Goal: Transaction & Acquisition: Purchase product/service

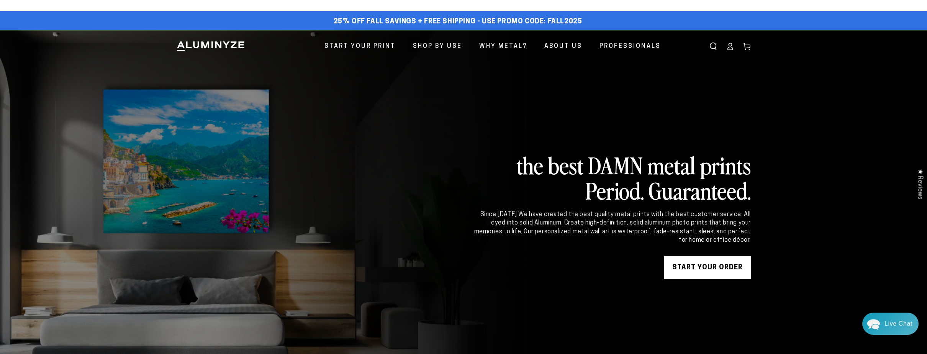
click at [730, 47] on icon at bounding box center [730, 48] width 5 height 3
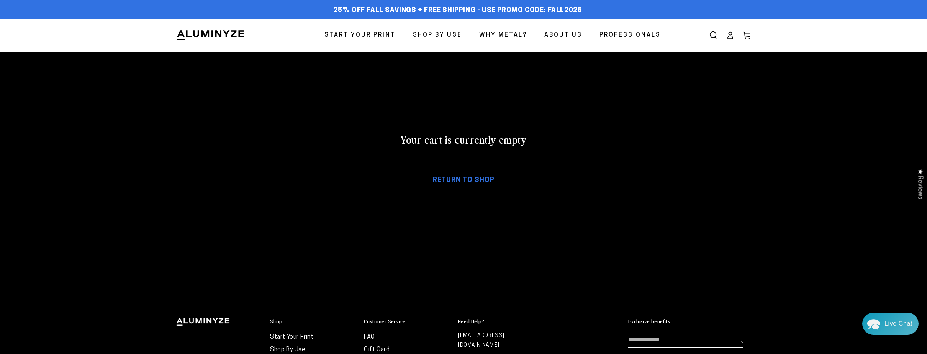
click at [455, 177] on link "Return to shop" at bounding box center [463, 180] width 73 height 23
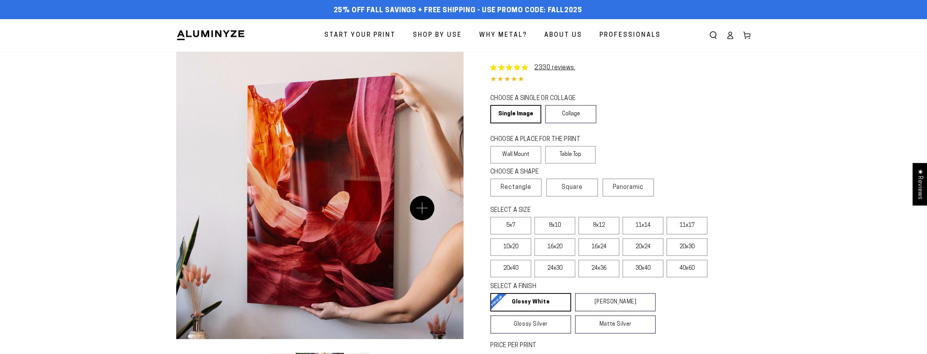
select select "**********"
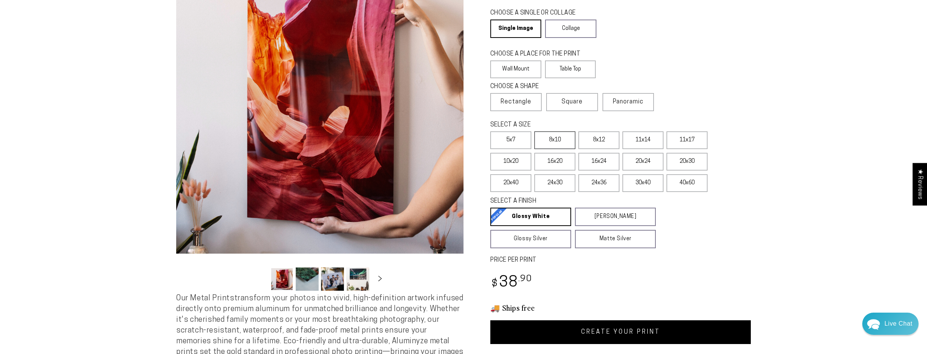
click at [554, 142] on label "8x10" at bounding box center [554, 140] width 41 height 18
click at [604, 142] on label "8x12" at bounding box center [598, 140] width 41 height 18
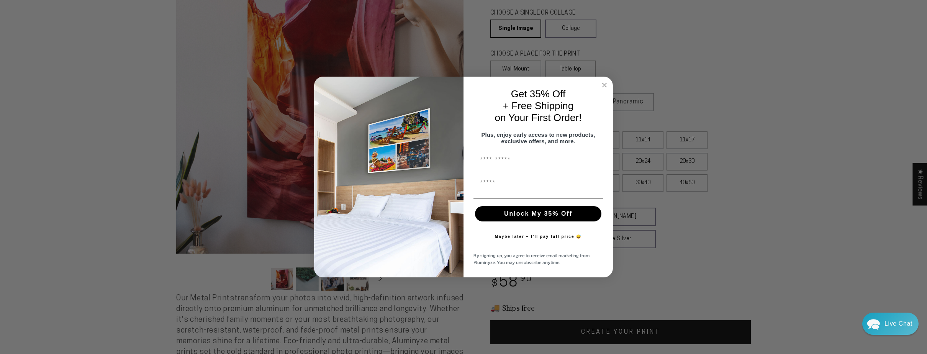
click at [605, 81] on circle "Close dialog" at bounding box center [604, 85] width 9 height 9
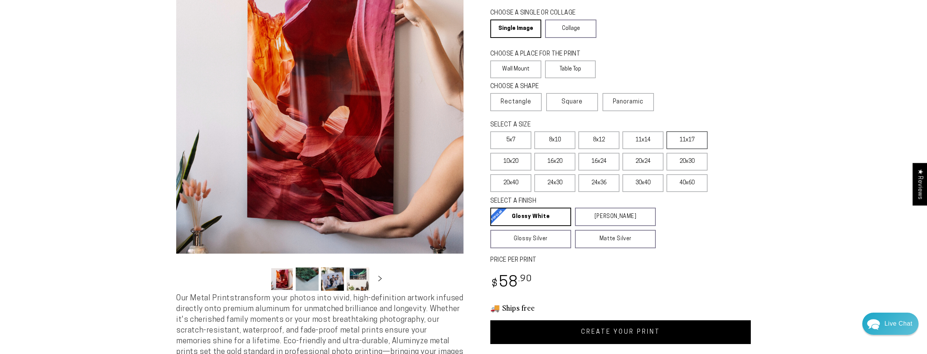
click at [686, 140] on label "11x17" at bounding box center [686, 140] width 41 height 18
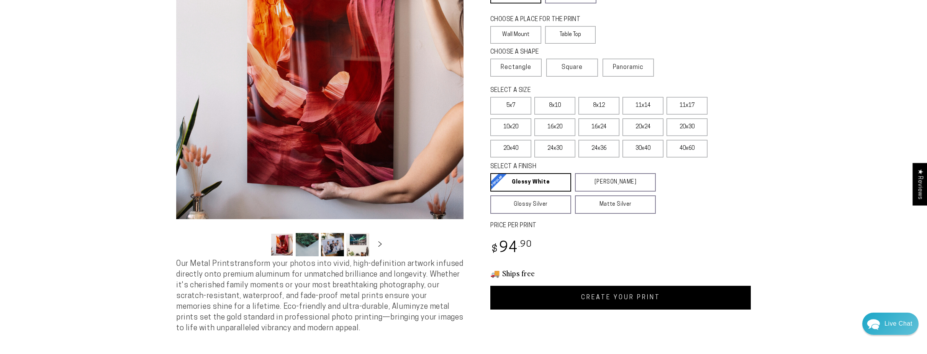
scroll to position [137, 0]
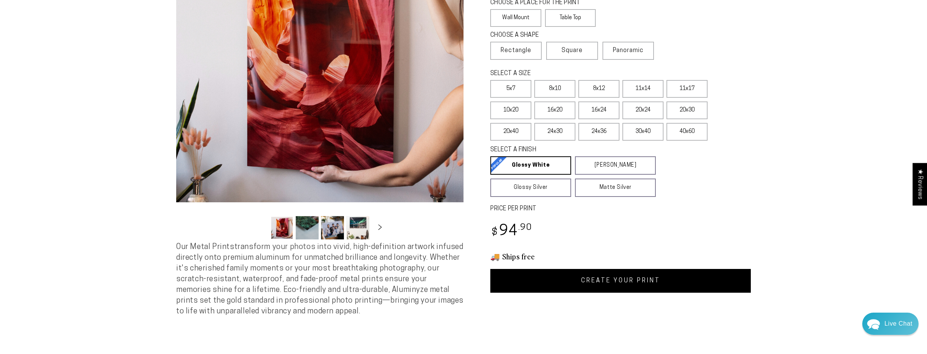
click at [634, 281] on link "CREATE YOUR PRINT" at bounding box center [620, 281] width 260 height 24
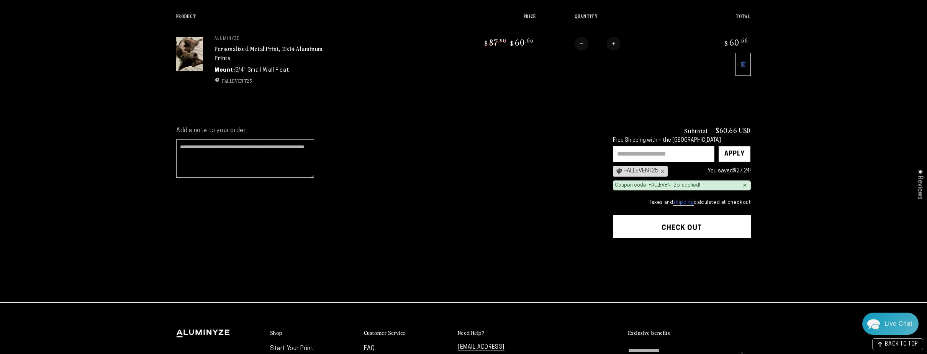
scroll to position [100, 0]
click at [685, 201] on link "shipping" at bounding box center [683, 203] width 21 height 6
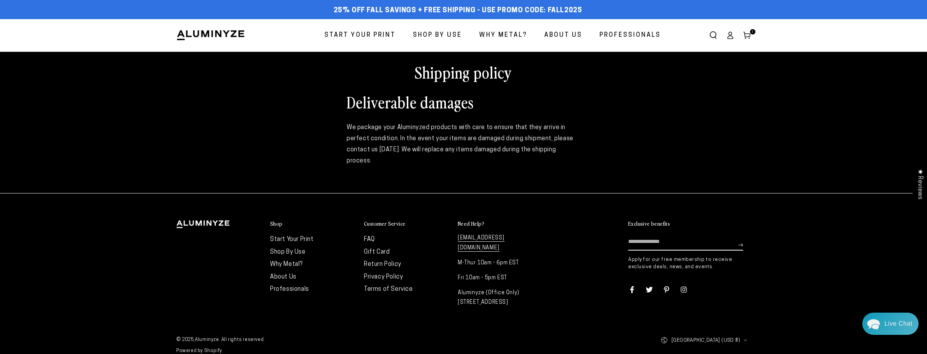
click at [370, 238] on link "FAQ" at bounding box center [369, 239] width 11 height 6
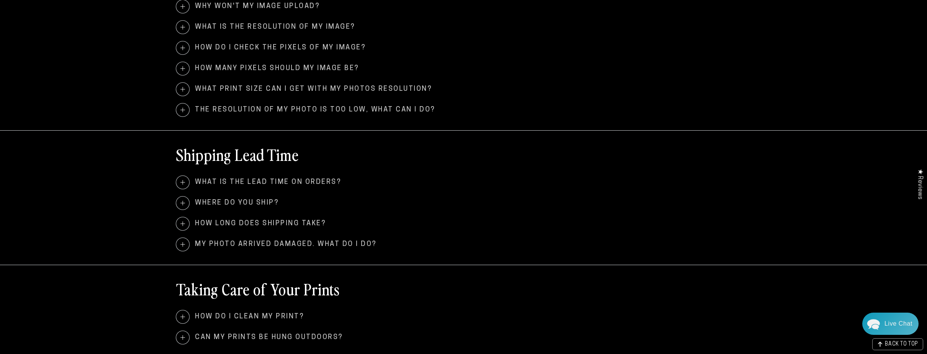
scroll to position [592, 0]
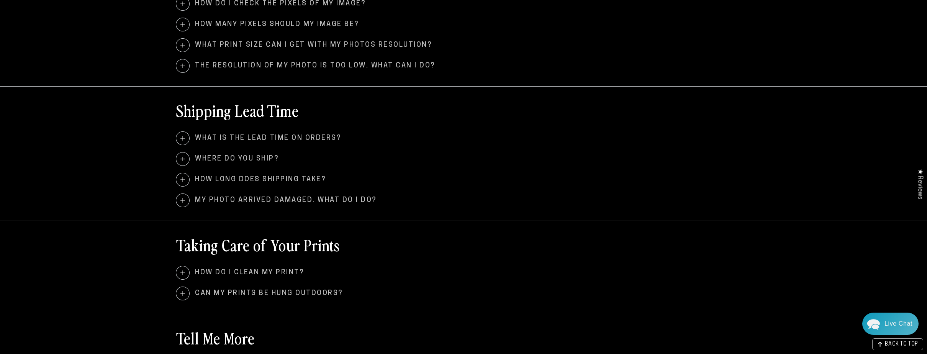
click at [182, 137] on span at bounding box center [182, 138] width 13 height 13
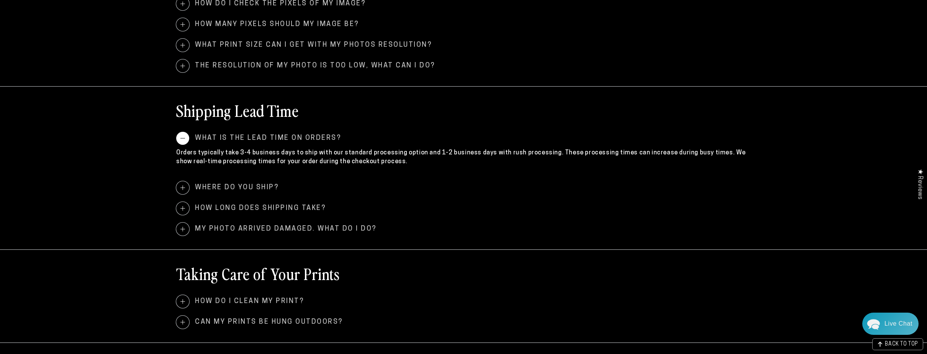
click at [182, 137] on span at bounding box center [182, 138] width 13 height 13
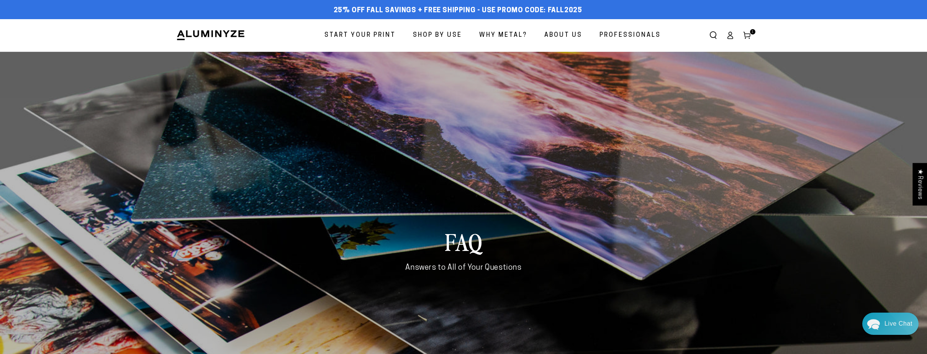
scroll to position [0, 0]
click at [748, 35] on icon at bounding box center [747, 35] width 8 height 8
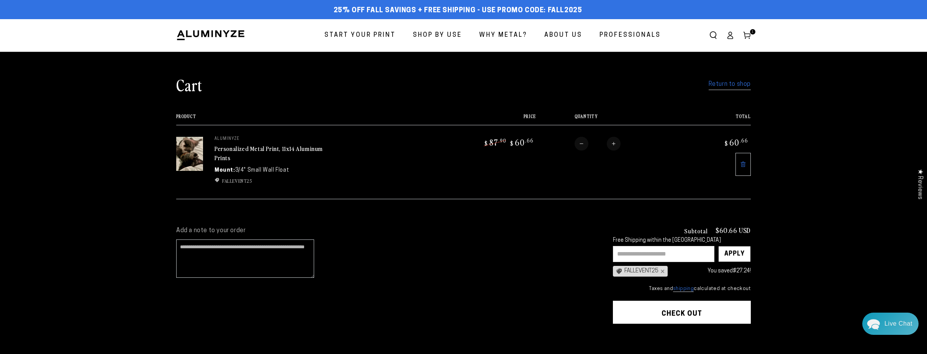
click at [375, 34] on span "Start Your Print" at bounding box center [359, 35] width 71 height 11
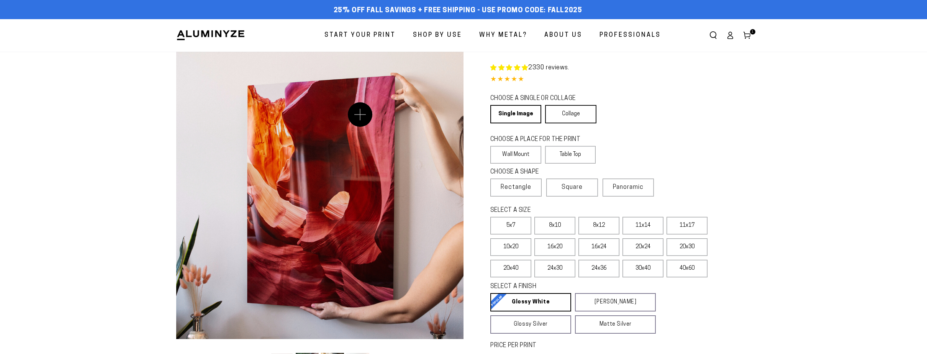
select select "**********"
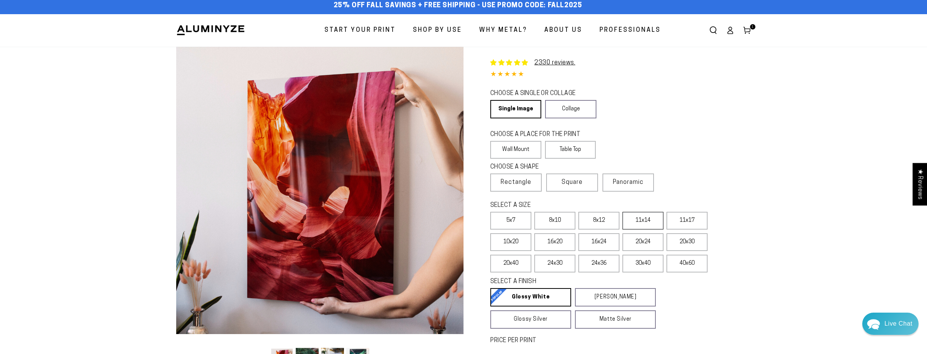
click at [641, 223] on label "11x14" at bounding box center [642, 221] width 41 height 18
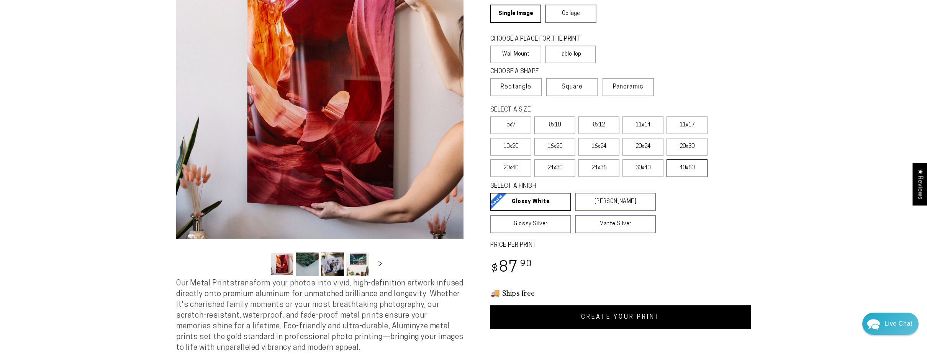
scroll to position [142, 0]
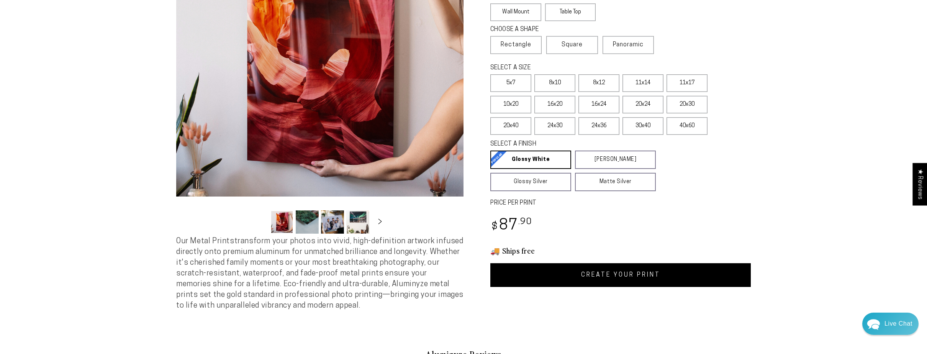
click at [622, 276] on link "CREATE YOUR PRINT" at bounding box center [620, 275] width 260 height 24
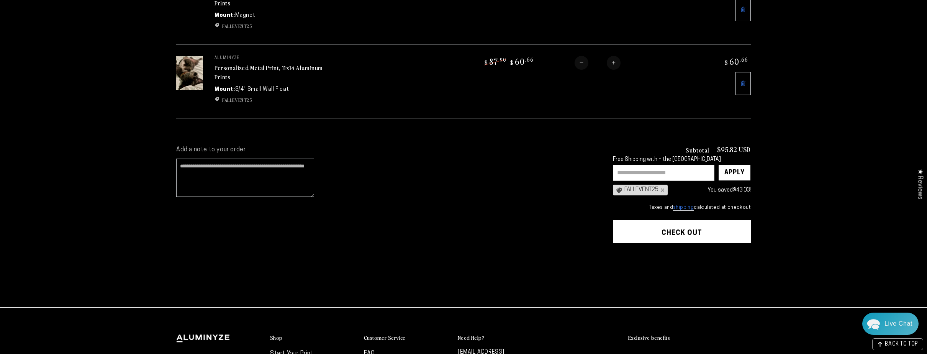
scroll to position [159, 0]
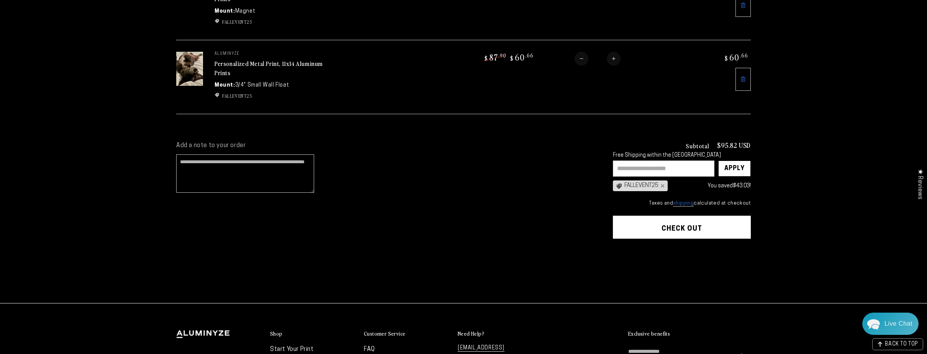
click at [671, 226] on button "Check out" at bounding box center [682, 227] width 138 height 23
